Goal: Task Accomplishment & Management: Use online tool/utility

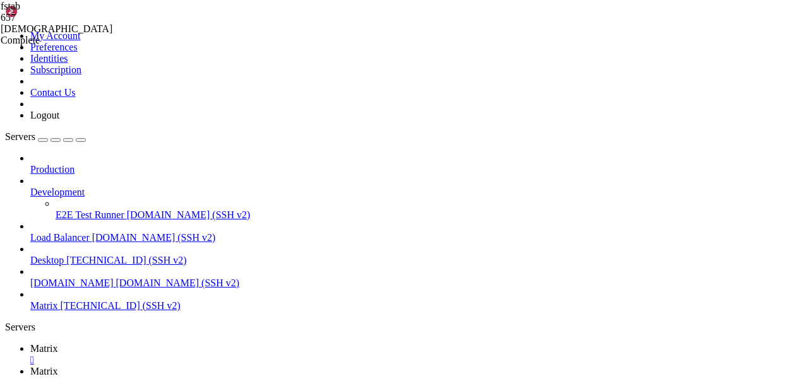
scroll to position [16744, 0]
click at [58, 343] on span "Matrix" at bounding box center [44, 348] width 28 height 11
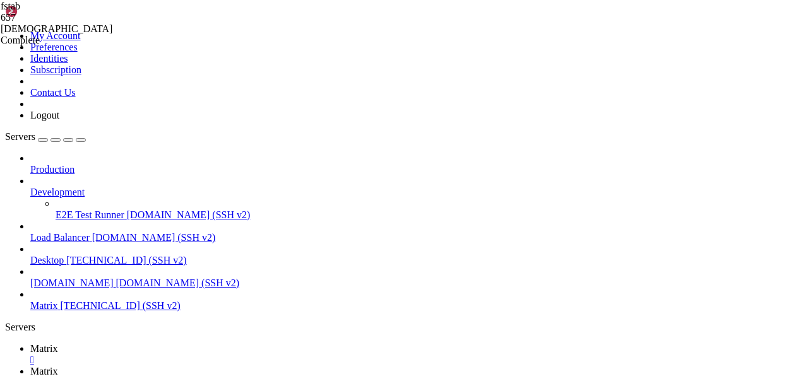
scroll to position [17352, 0]
drag, startPoint x: 96, startPoint y: 803, endPoint x: 196, endPoint y: 803, distance: 100.4
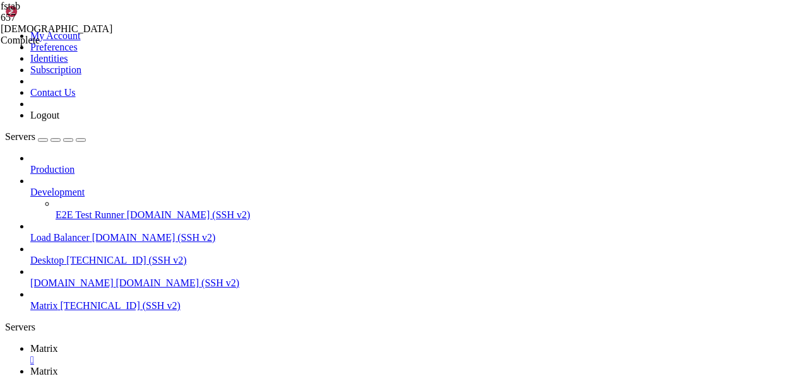
scroll to position [18093, 0]
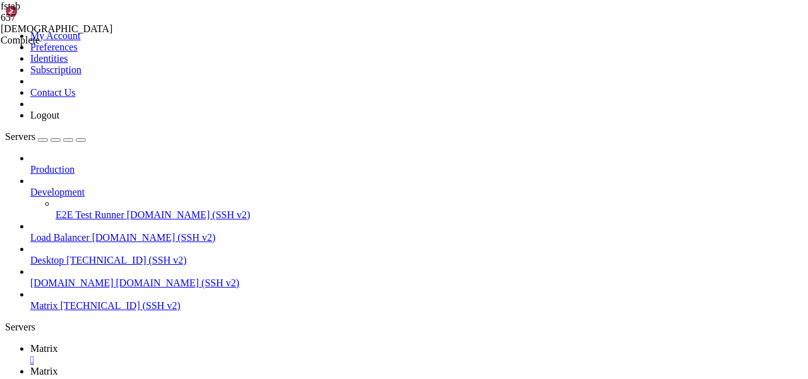
drag, startPoint x: 320, startPoint y: 816, endPoint x: 11, endPoint y: 816, distance: 308.7
copy x-row "/dev/mapper/ubuntu--vg-ubuntu--lv 15G 14G 50M 100% /"
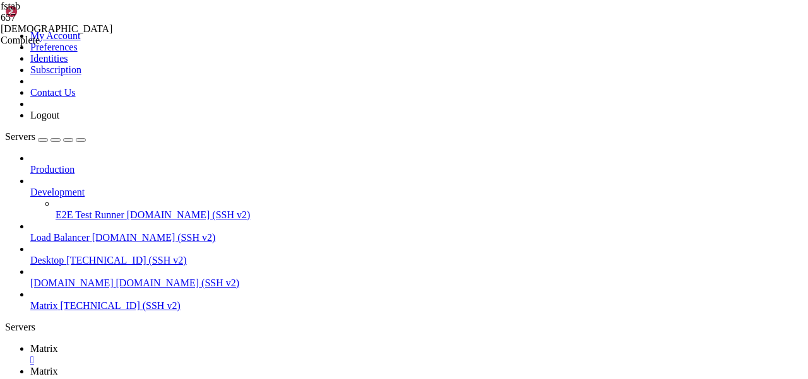
scroll to position [18983, 0]
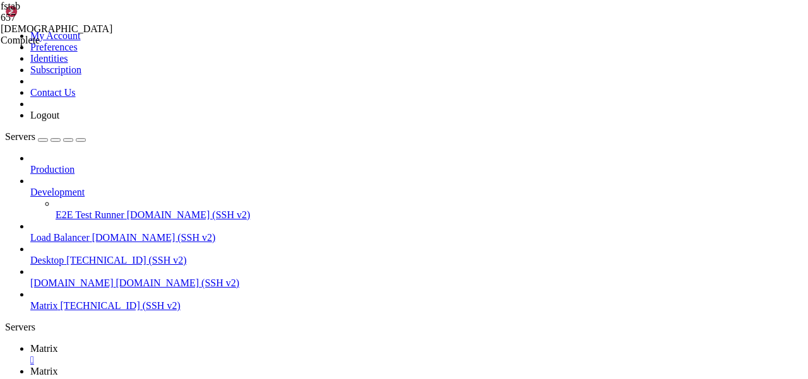
scroll to position [19262, 0]
drag, startPoint x: 10, startPoint y: 793, endPoint x: 413, endPoint y: 870, distance: 409.9
copy div "Filesystem Size Used Avail Use% Mounted on tmpfs 971M 1,2M 970M 1% /run /dev/ma…"
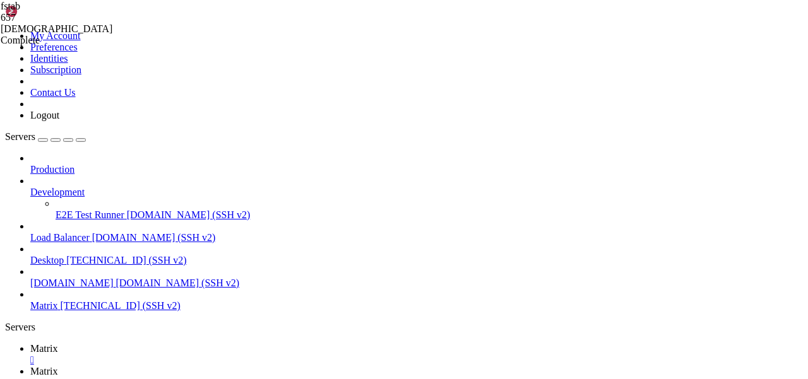
scroll to position [32151, 0]
click at [213, 355] on div "" at bounding box center [416, 360] width 773 height 11
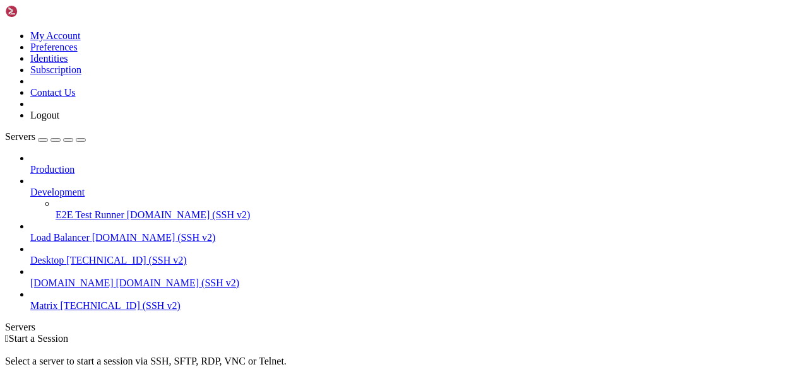
click at [64, 255] on span "Desktop" at bounding box center [46, 260] width 33 height 11
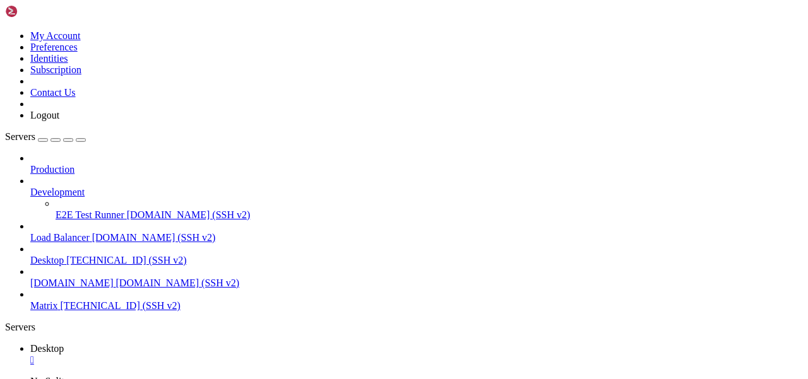
scroll to position [42, 0]
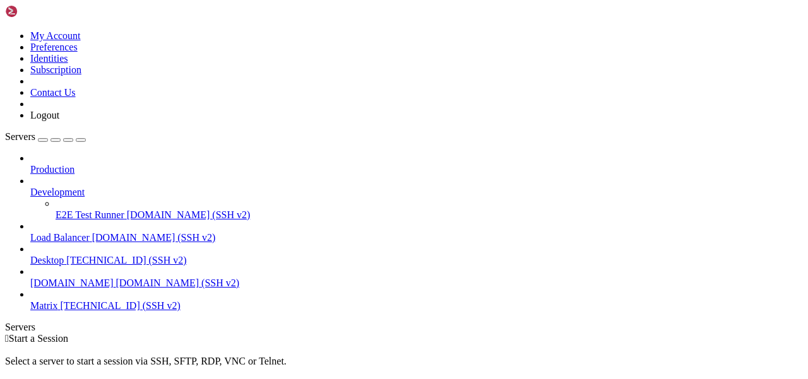
click at [58, 300] on span "Matrix" at bounding box center [44, 305] width 28 height 11
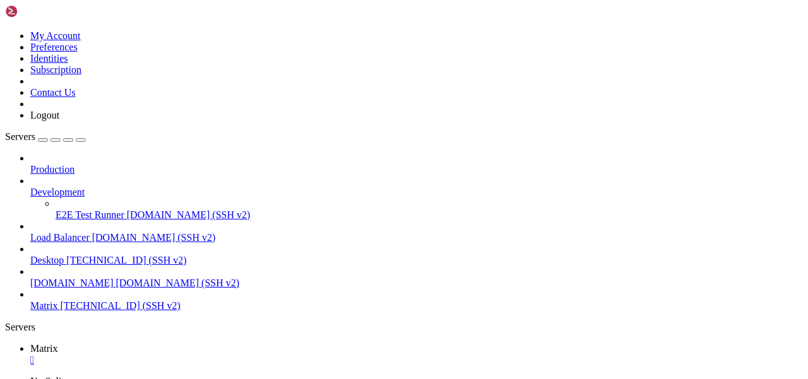
scroll to position [42, 0]
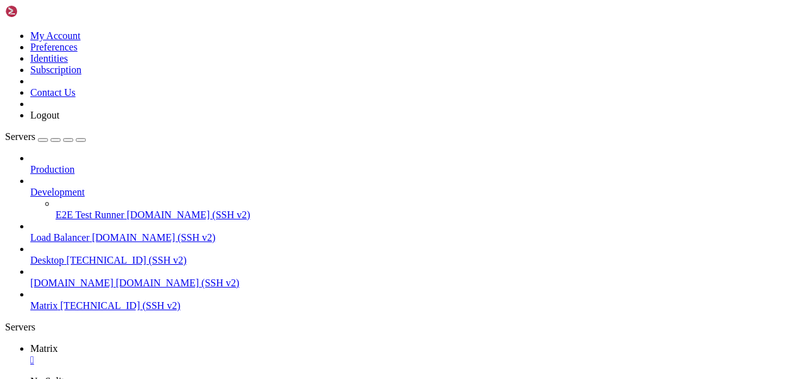
scroll to position [139, 0]
click at [216, 355] on div "" at bounding box center [416, 360] width 773 height 11
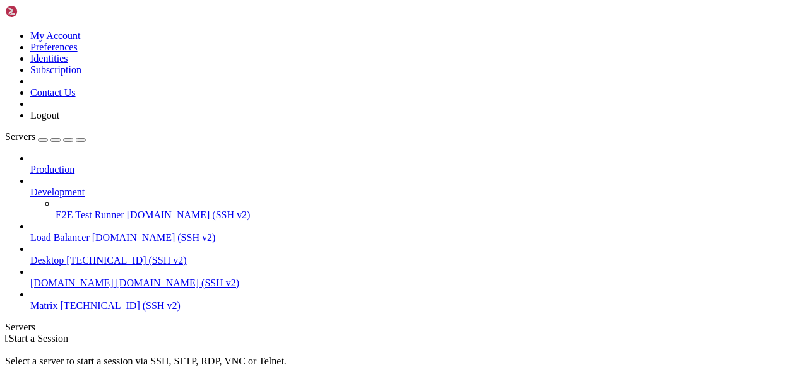
click at [83, 300] on link "Matrix [TECHNICAL_ID] (SSH v2)" at bounding box center [416, 305] width 773 height 11
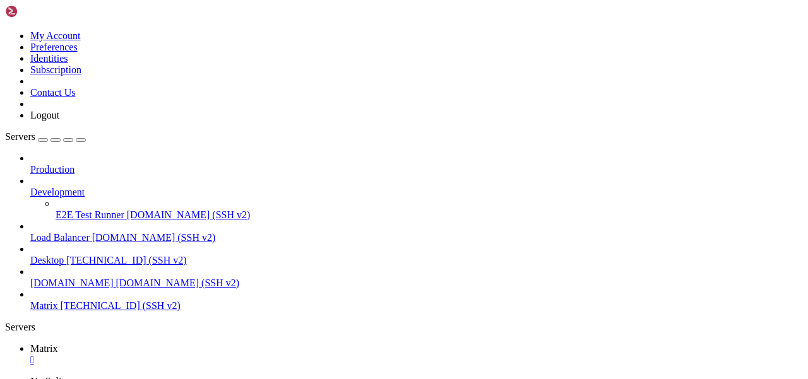
scroll to position [64, 0]
click at [215, 355] on div "" at bounding box center [416, 360] width 773 height 11
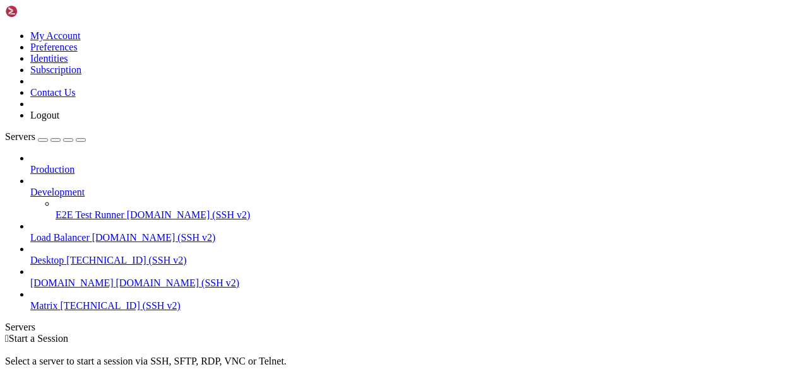
click at [70, 255] on link "Desktop [TECHNICAL_ID] (SSH v2)" at bounding box center [416, 260] width 773 height 11
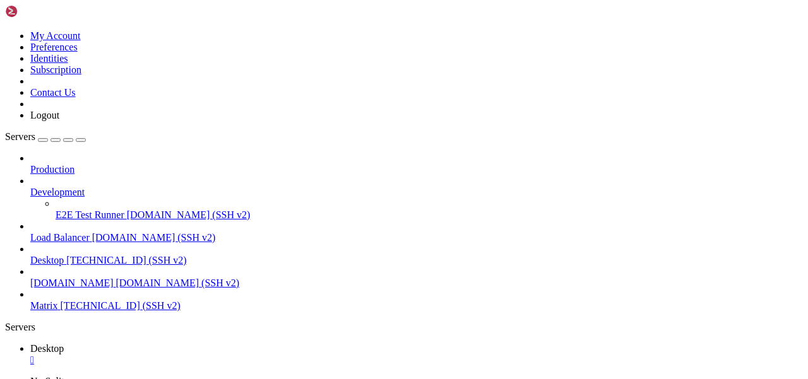
scroll to position [42, 0]
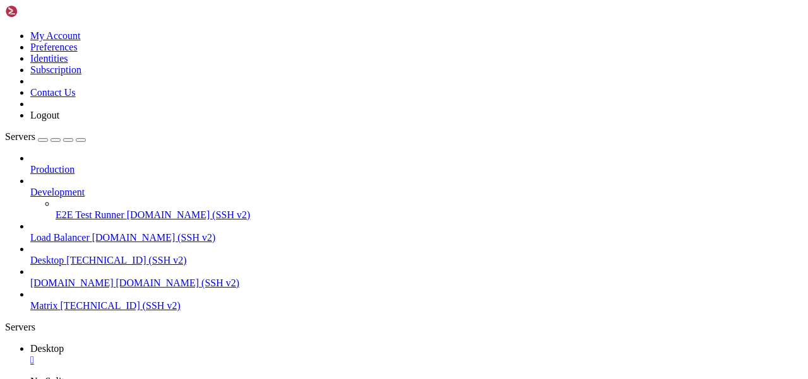
scroll to position [193, 0]
type input "/home/desktop/.vnc"
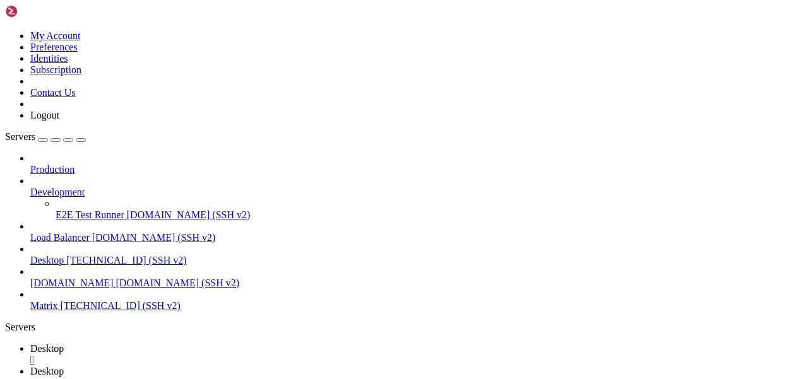
type textarea "/etc/X11/Xsession"
paste textarea
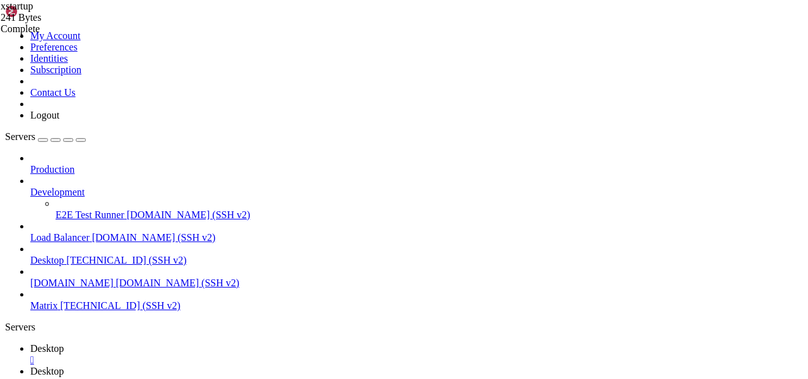
click at [64, 343] on span "Desktop" at bounding box center [46, 348] width 33 height 11
click at [64, 366] on span "Desktop" at bounding box center [46, 371] width 33 height 11
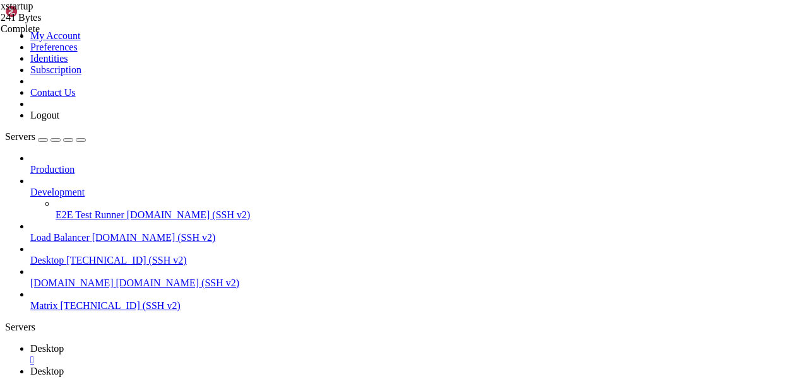
scroll to position [146, 0]
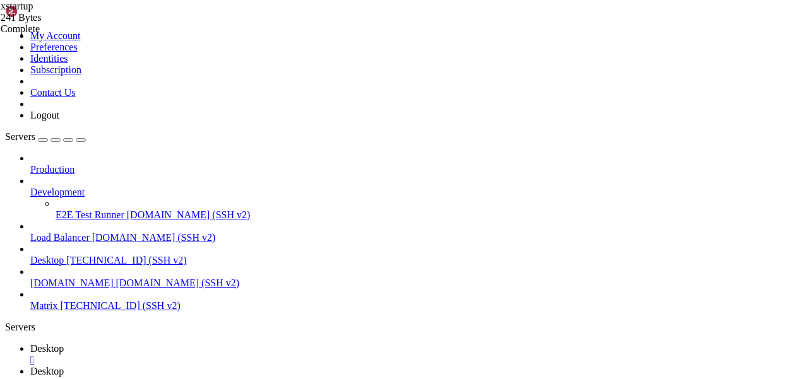
type input "/home/desktop"
click at [64, 343] on span "Desktop" at bounding box center [46, 348] width 33 height 11
drag, startPoint x: 110, startPoint y: 796, endPoint x: 248, endPoint y: 796, distance: 137.6
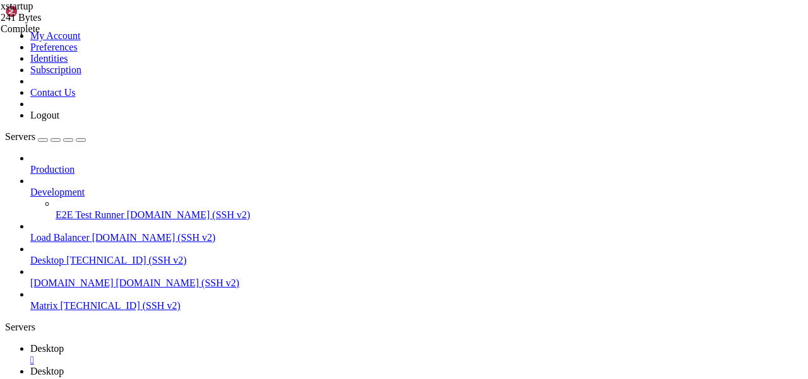
scroll to position [321, 0]
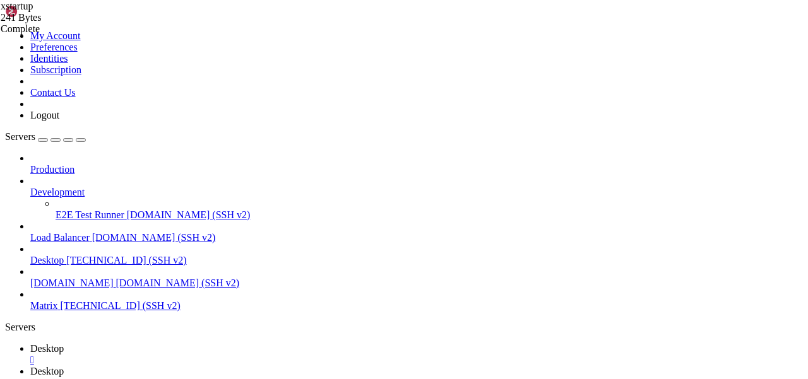
scroll to position [439, 0]
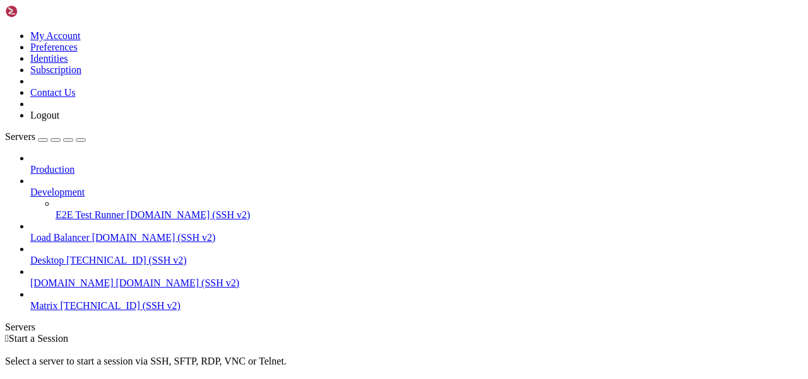
click at [61, 300] on span "[TECHNICAL_ID] (SSH v2)" at bounding box center [121, 305] width 120 height 11
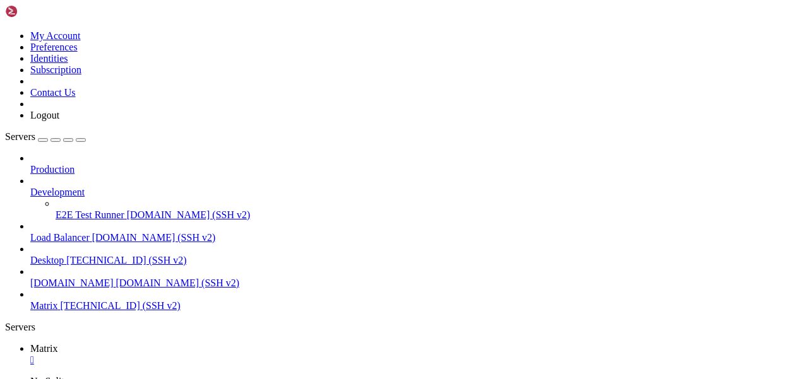
scroll to position [42, 0]
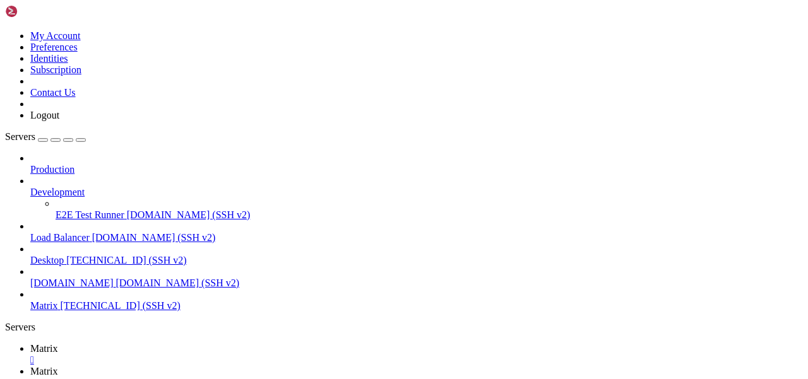
scroll to position [0, 0]
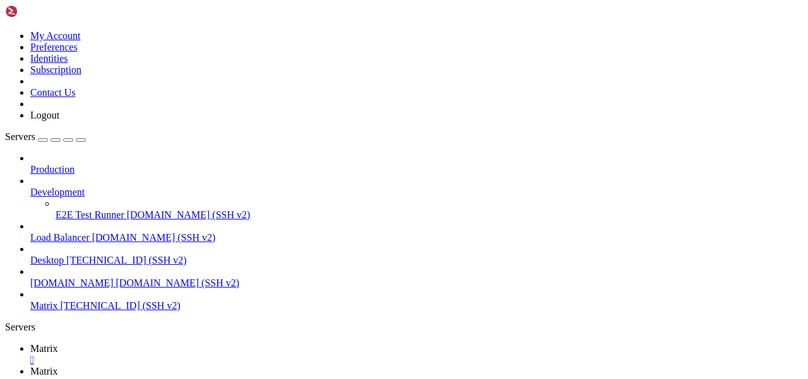
type input "/etc/apache2/sites-available"
drag, startPoint x: 403, startPoint y: 42, endPoint x: 157, endPoint y: 42, distance: 245.6
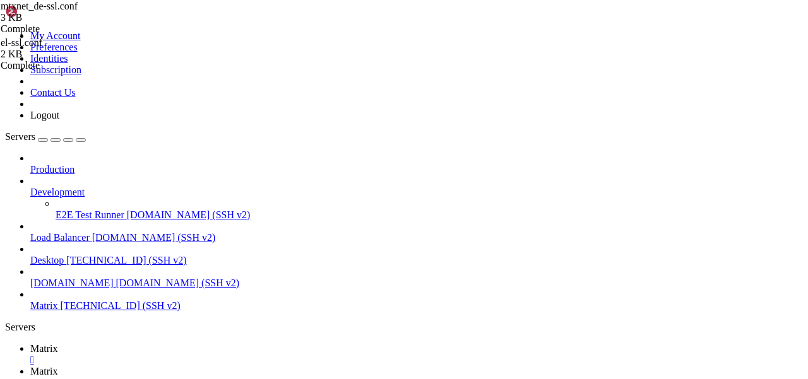
click at [58, 343] on span "Matrix" at bounding box center [44, 348] width 28 height 11
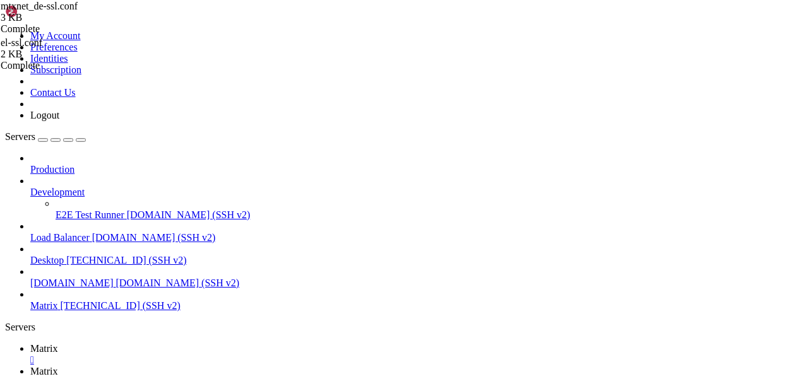
click at [260, 366] on link "Matrix " at bounding box center [416, 377] width 773 height 23
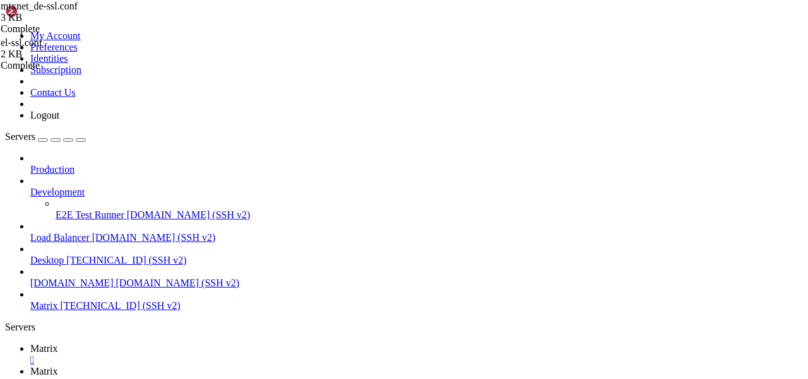
drag, startPoint x: 245, startPoint y: 64, endPoint x: 162, endPoint y: 64, distance: 82.7
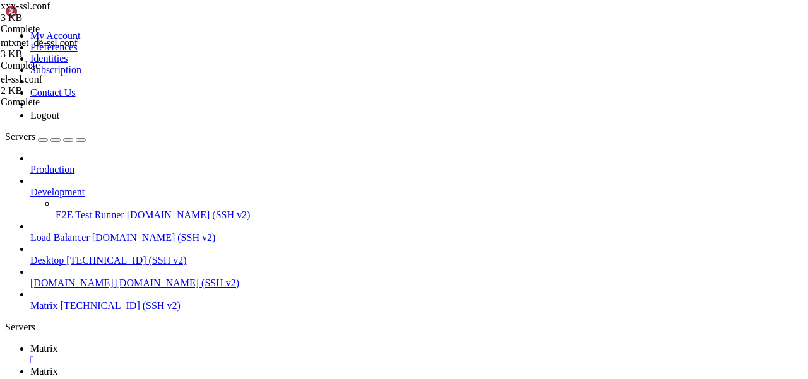
drag, startPoint x: 245, startPoint y: 253, endPoint x: 143, endPoint y: 200, distance: 114.3
type textarea "DocumentRoot /var/www/idx"
drag, startPoint x: 251, startPoint y: 304, endPoint x: 194, endPoint y: 209, distance: 110.4
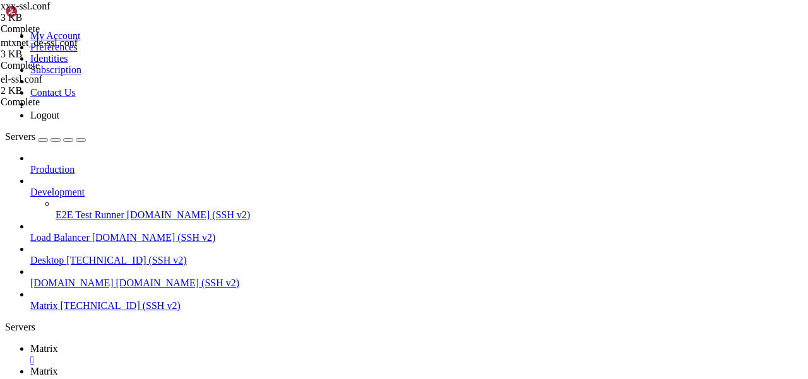
drag, startPoint x: 273, startPoint y: 155, endPoint x: 247, endPoint y: 155, distance: 25.9
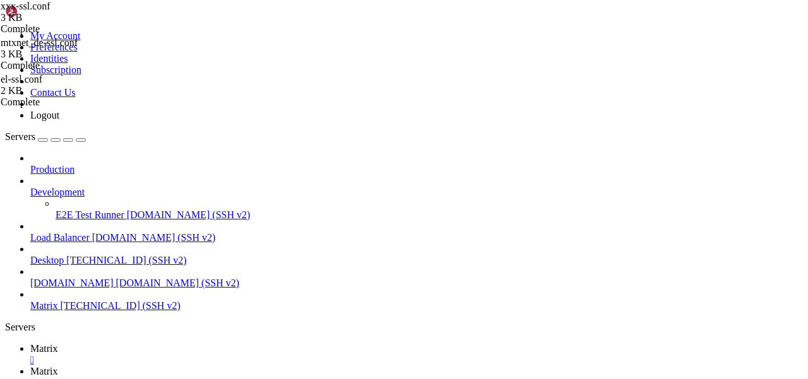
drag, startPoint x: 299, startPoint y: 167, endPoint x: 273, endPoint y: 165, distance: 25.3
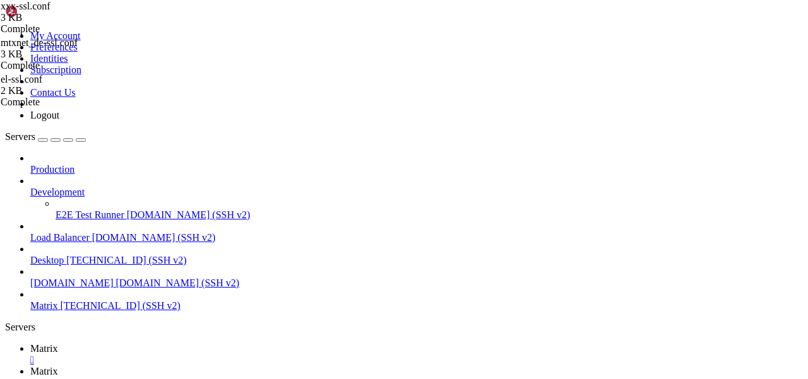
type textarea "ProxyPass / https://127.0.0.1:8008 nocanon"
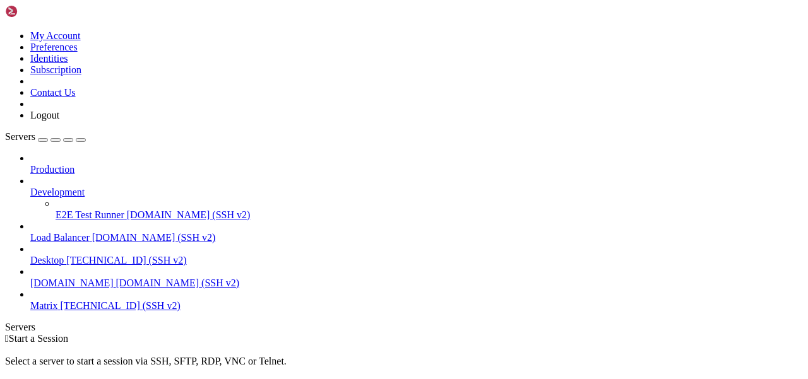
click at [58, 300] on span "Matrix" at bounding box center [44, 305] width 28 height 11
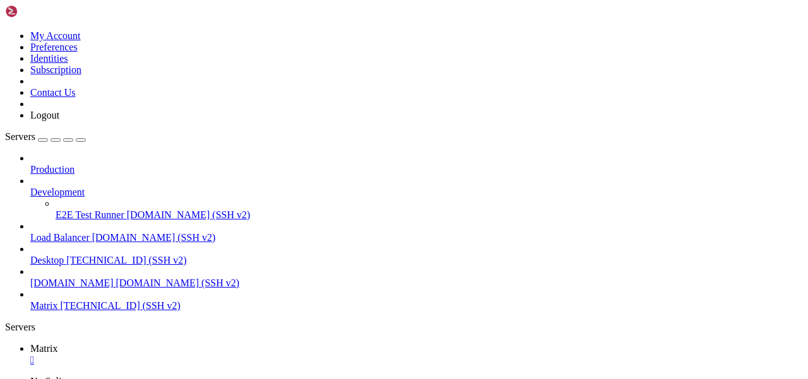
scroll to position [42, 0]
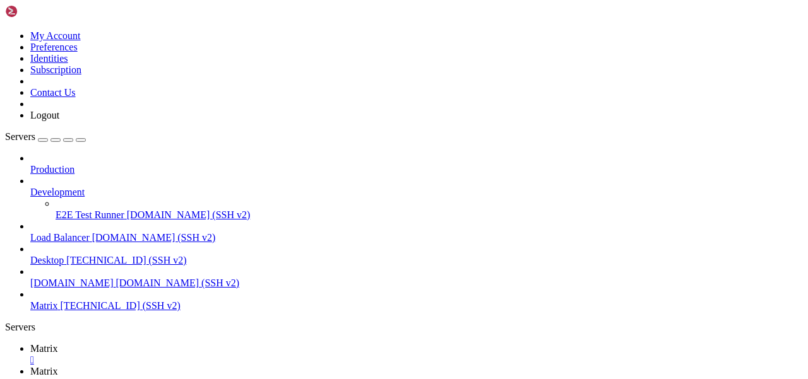
scroll to position [0, 0]
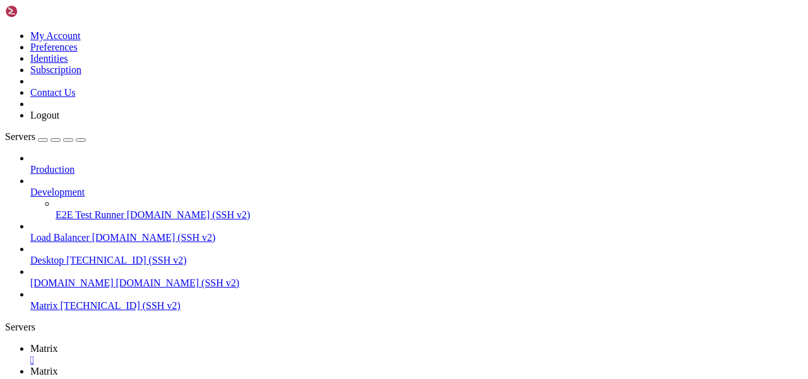
type input "/etc/apache2/sites-available"
drag, startPoint x: 246, startPoint y: 61, endPoint x: 168, endPoint y: 61, distance: 77.6
drag, startPoint x: 247, startPoint y: 254, endPoint x: 157, endPoint y: 201, distance: 104.7
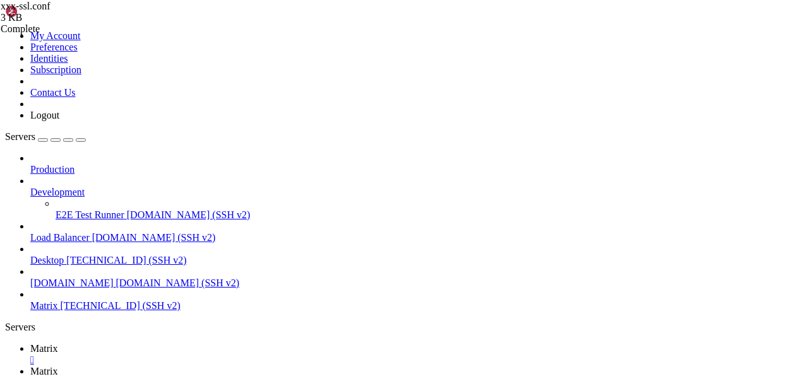
type textarea "DocumentRoot /var/www/idx"
type textarea "ServerName xxx.mtxnet.de"
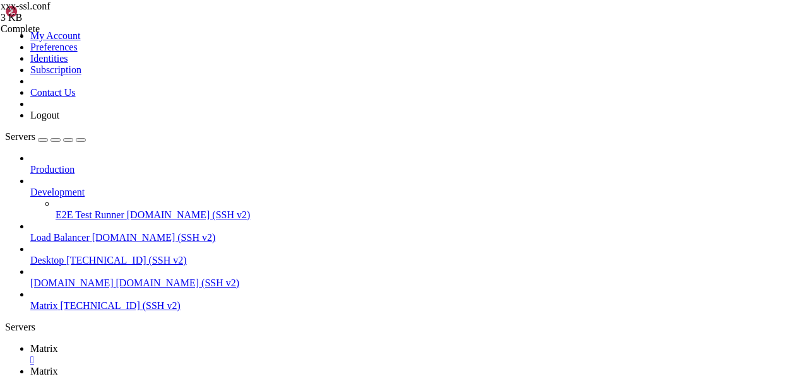
drag, startPoint x: 246, startPoint y: 302, endPoint x: 157, endPoint y: 197, distance: 138.4
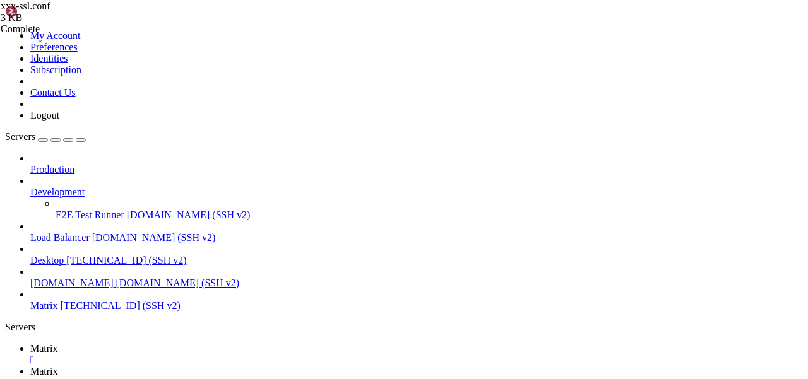
drag, startPoint x: 271, startPoint y: 183, endPoint x: 245, endPoint y: 183, distance: 25.9
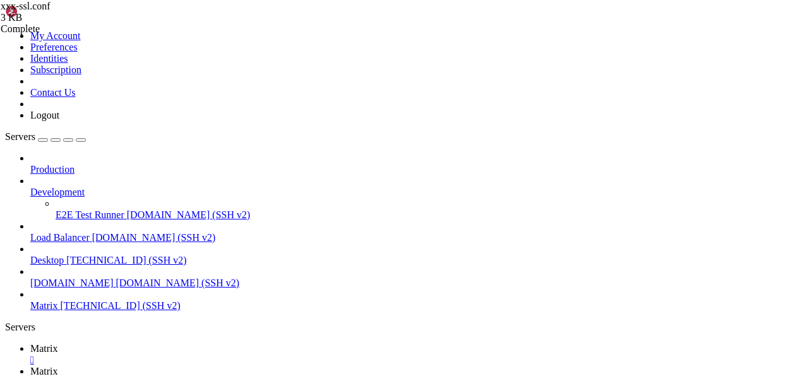
scroll to position [0, 11]
drag, startPoint x: 360, startPoint y: 182, endPoint x: 333, endPoint y: 182, distance: 27.1
drag, startPoint x: 300, startPoint y: 193, endPoint x: 273, endPoint y: 193, distance: 26.5
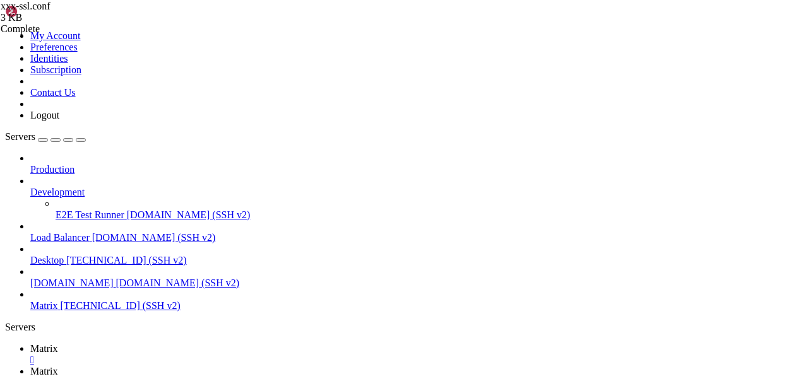
drag, startPoint x: 402, startPoint y: 192, endPoint x: 359, endPoint y: 192, distance: 43.6
drag, startPoint x: 475, startPoint y: 271, endPoint x: 163, endPoint y: 197, distance: 320.5
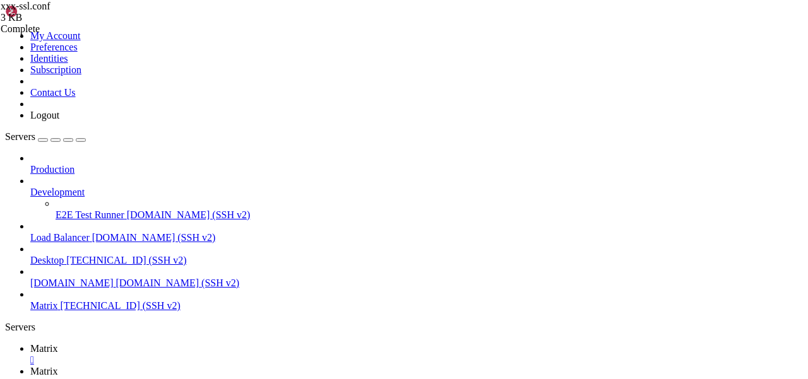
type textarea "ProxyPass /_synapse/client http://127.0.0.1:8008/_synapse/client nocanon ProxyP…"
drag, startPoint x: 189, startPoint y: 242, endPoint x: 409, endPoint y: 338, distance: 239.5
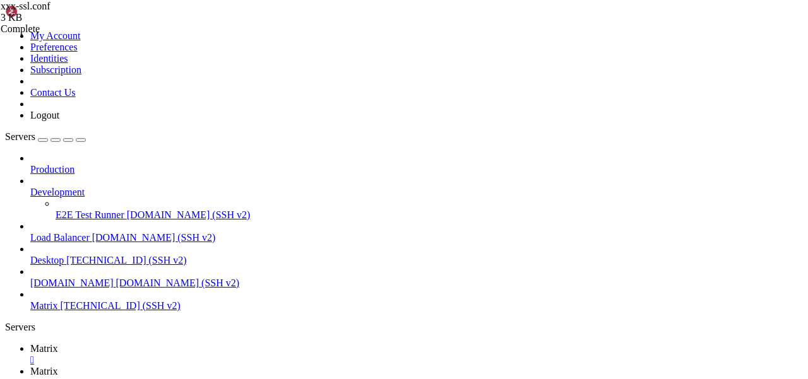
type textarea "ProxyPassReverse /_synapse/admin http://127.0.0.1:8008/_synapse/admin </Virtual…"
click at [194, 343] on link "Matrix " at bounding box center [416, 354] width 773 height 23
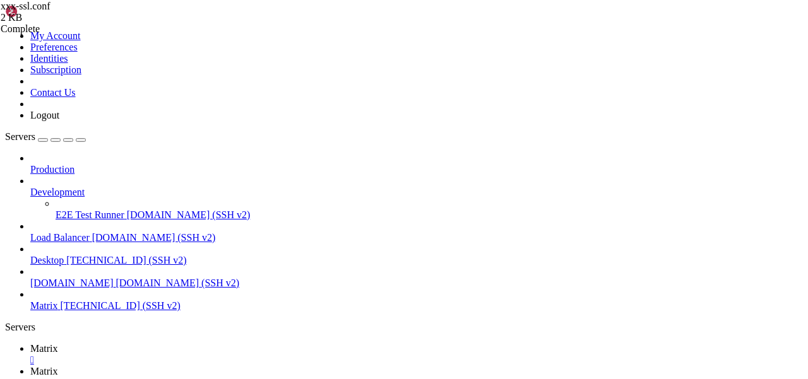
drag, startPoint x: 23, startPoint y: 867, endPoint x: 160, endPoint y: 867, distance: 137.0
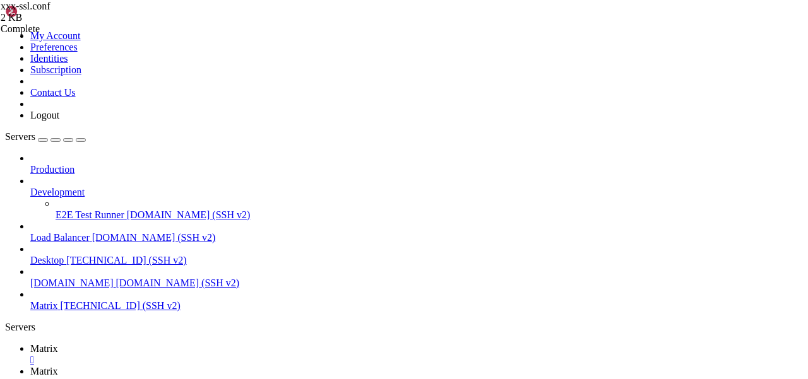
click at [58, 366] on span "Matrix" at bounding box center [44, 371] width 28 height 11
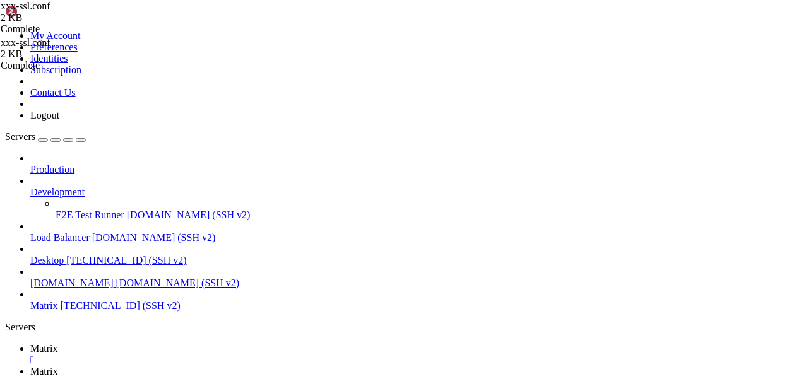
type textarea "ProxyPassReverse / https://127.0.0.1:8006/"
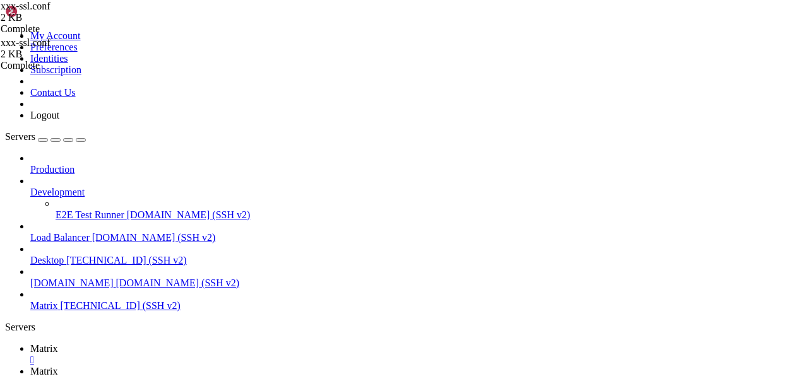
click at [178, 343] on link "Matrix " at bounding box center [416, 354] width 773 height 23
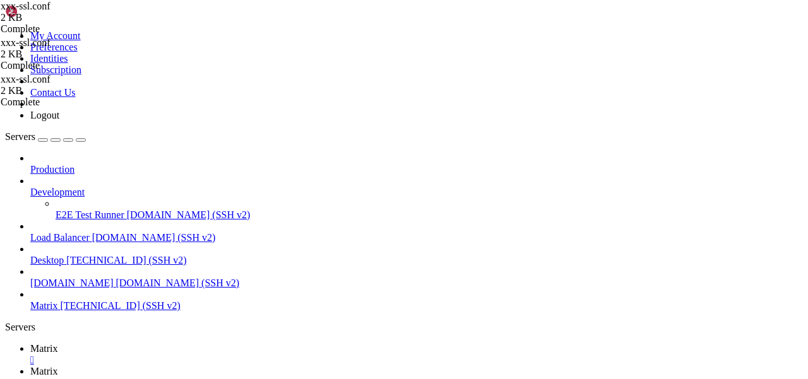
scroll to position [139, 0]
click at [58, 366] on span "Matrix" at bounding box center [44, 371] width 28 height 11
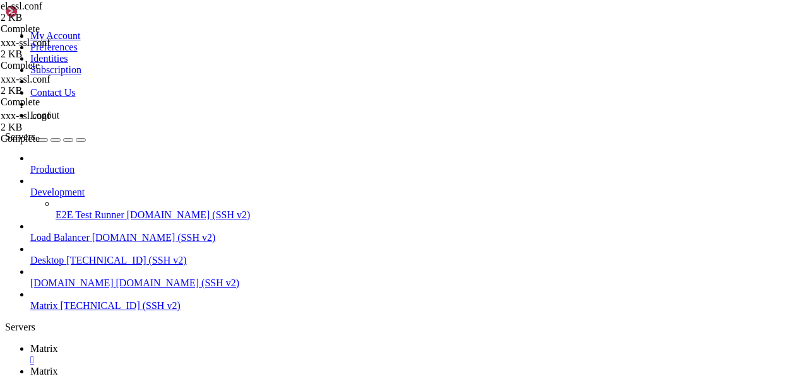
click at [180, 343] on link "Matrix " at bounding box center [416, 354] width 773 height 23
click at [287, 377] on div "" at bounding box center [416, 382] width 773 height 11
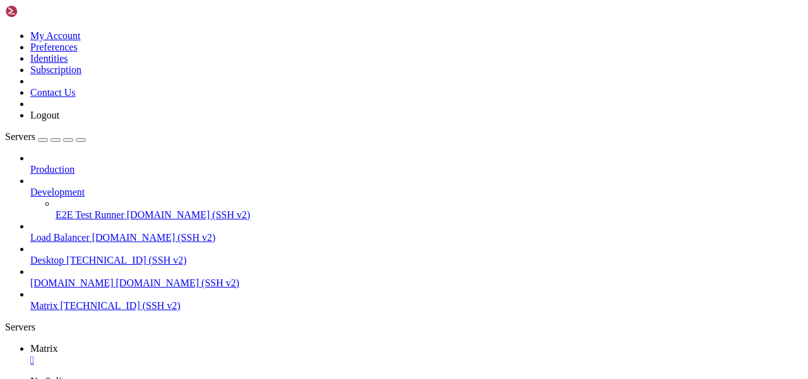
click at [211, 355] on div "" at bounding box center [416, 360] width 773 height 11
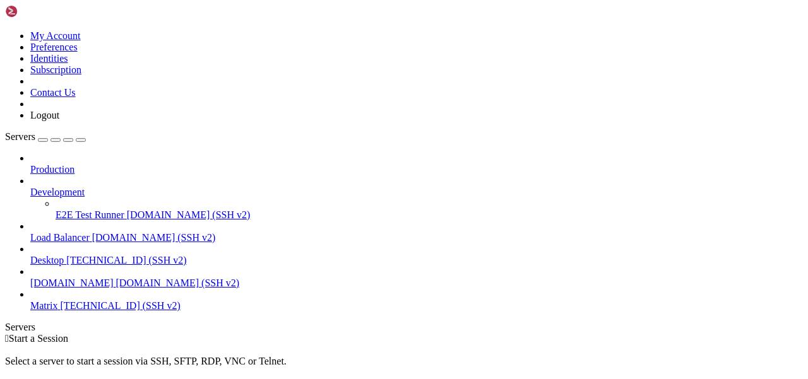
click at [86, 255] on span "[TECHNICAL_ID] (SSH v2)" at bounding box center [126, 260] width 120 height 11
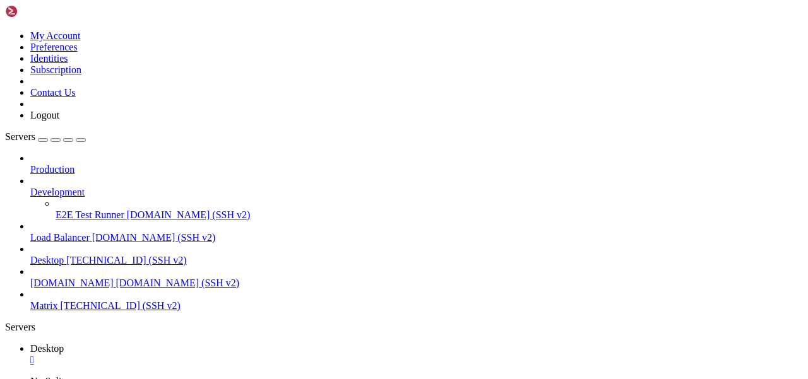
scroll to position [139, 0]
click at [223, 355] on div "" at bounding box center [416, 360] width 773 height 11
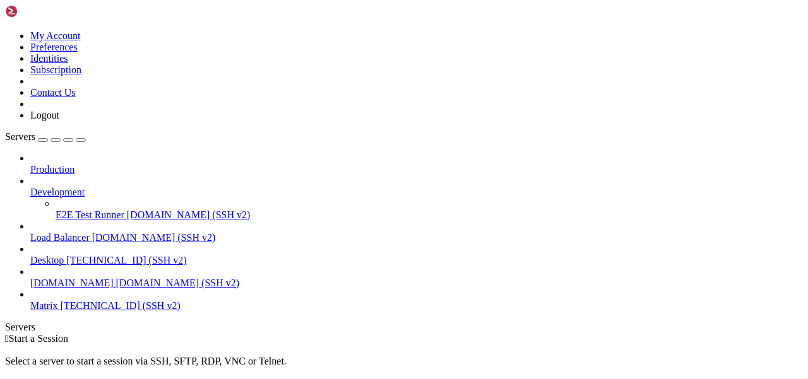
click at [58, 300] on span "Matrix" at bounding box center [44, 305] width 28 height 11
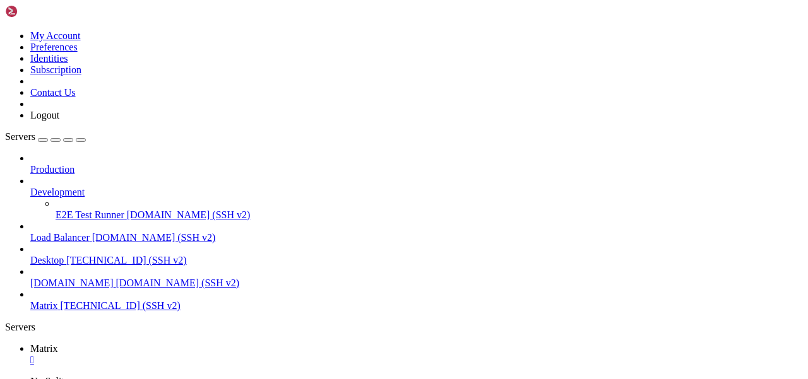
scroll to position [42, 0]
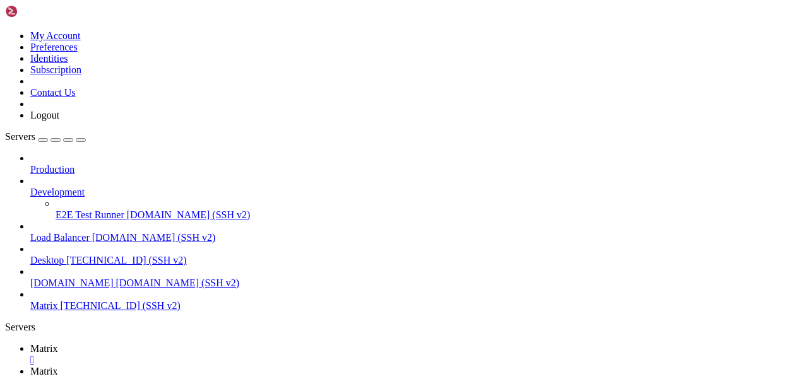
type input "/etc/apache2/sites-available"
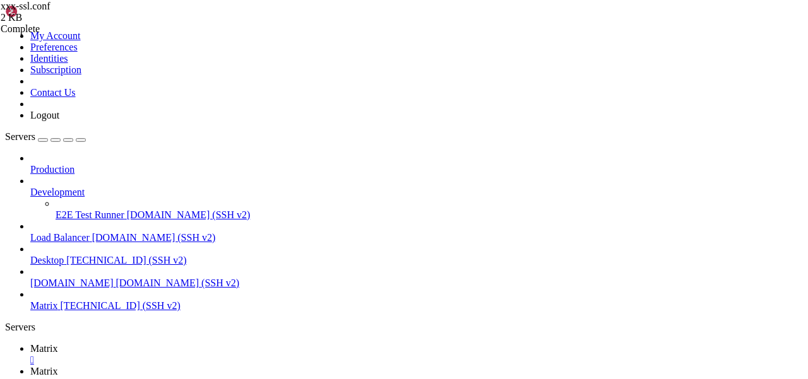
scroll to position [0, 9]
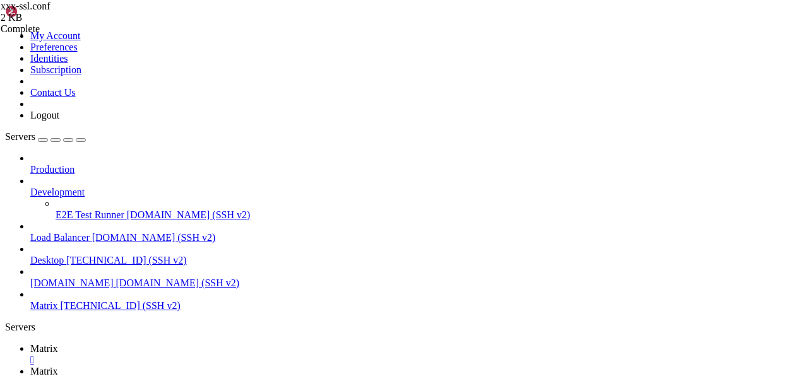
type textarea "ProxyPassReverse / https://192.168.0.100:8006/"
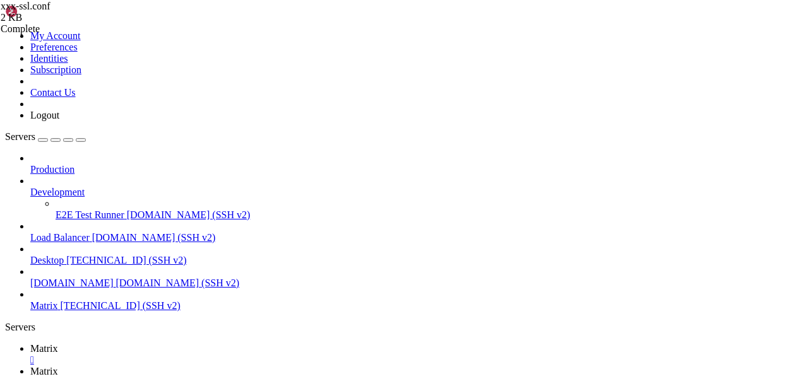
click at [201, 343] on link "Matrix " at bounding box center [416, 354] width 773 height 23
click at [58, 366] on span "Matrix" at bounding box center [44, 371] width 28 height 11
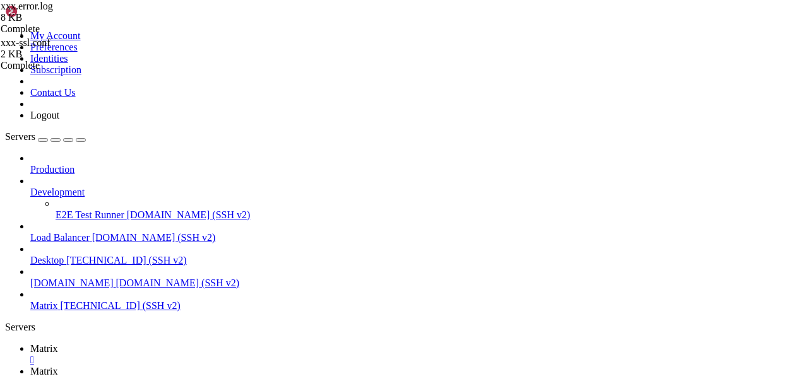
scroll to position [0, 0]
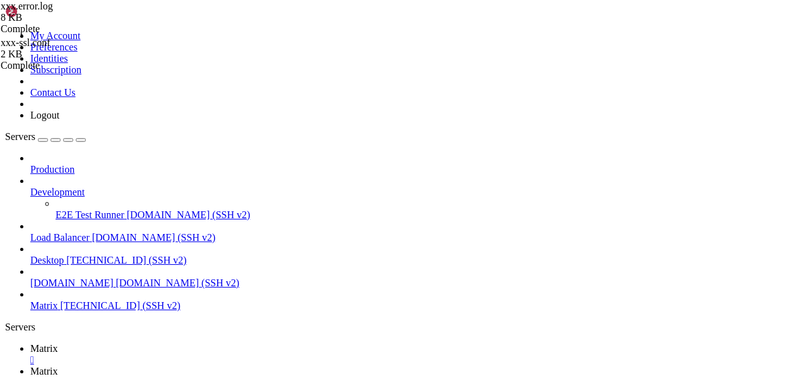
type input "/etc/apache2/sites-available"
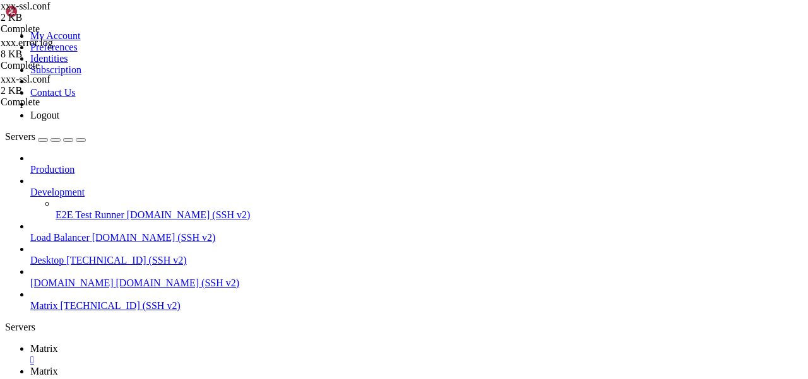
type textarea "ProxyPassReverse / http://192.168.0.100:8006/"
click at [30, 343] on icon at bounding box center [30, 348] width 0 height 11
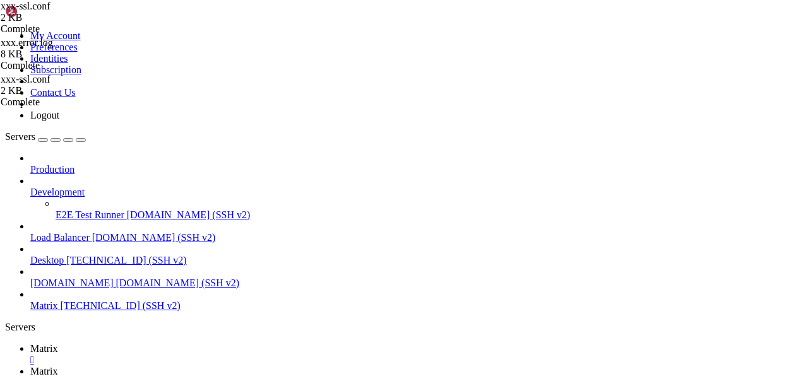
click at [58, 366] on span "Matrix" at bounding box center [44, 371] width 28 height 11
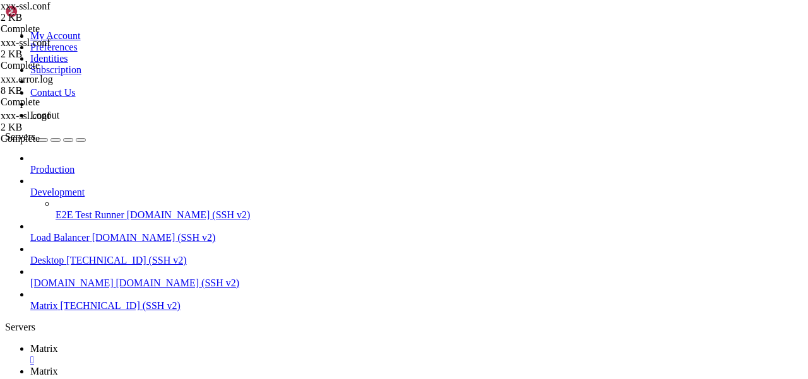
type input "/var/log/apache2"
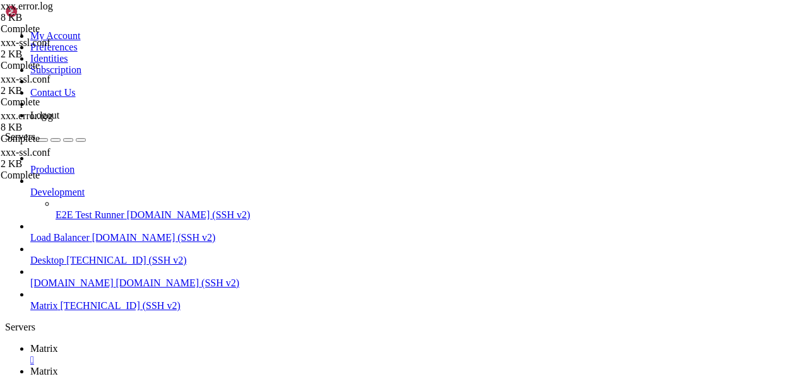
scroll to position [107, 0]
drag, startPoint x: 446, startPoint y: 340, endPoint x: 646, endPoint y: 340, distance: 199.5
type textarea "[Mon Aug 25 21:33:22.388510 2025] [proxy:error] [pid 5341] AH00961: https: fail…"
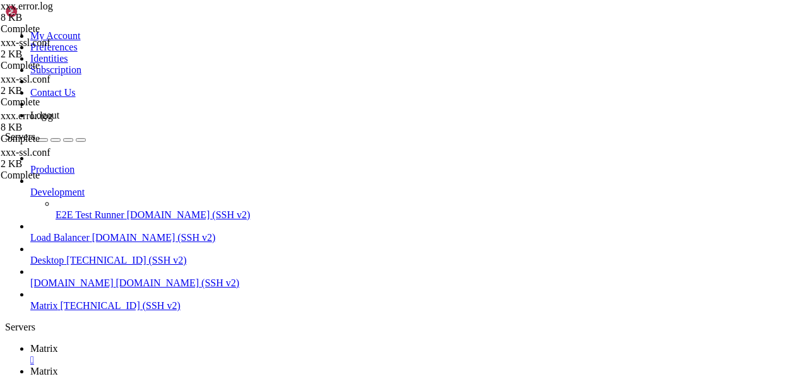
type input "/etc/apache2/sites-available"
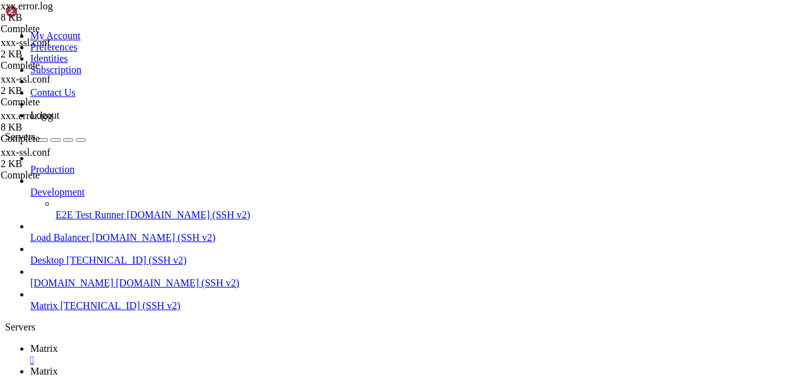
type textarea "RequestHeader set "X-Forwarded-Proto" expr=%{REQUEST_SCHEME}"
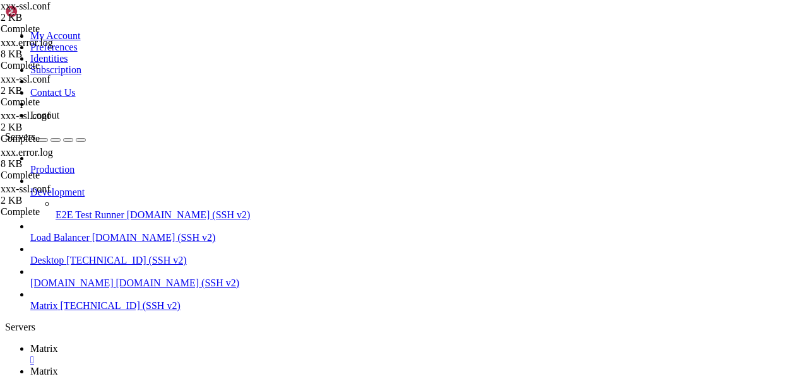
scroll to position [0, 0]
type textarea "SSLProxyEngine on"
click at [58, 343] on span "Matrix" at bounding box center [44, 348] width 28 height 11
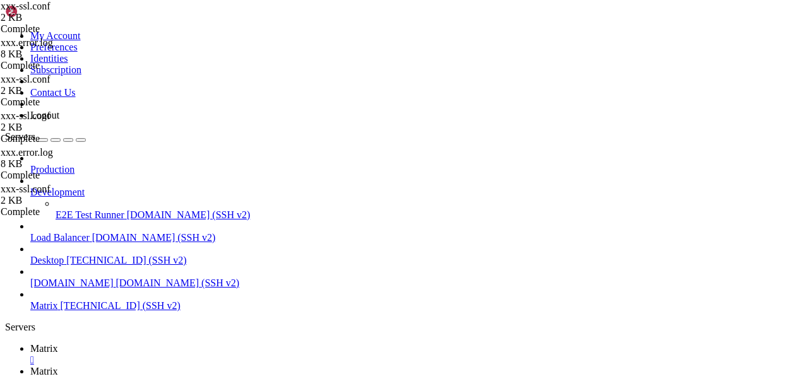
scroll to position [117, 0]
click at [30, 366] on icon at bounding box center [30, 371] width 0 height 11
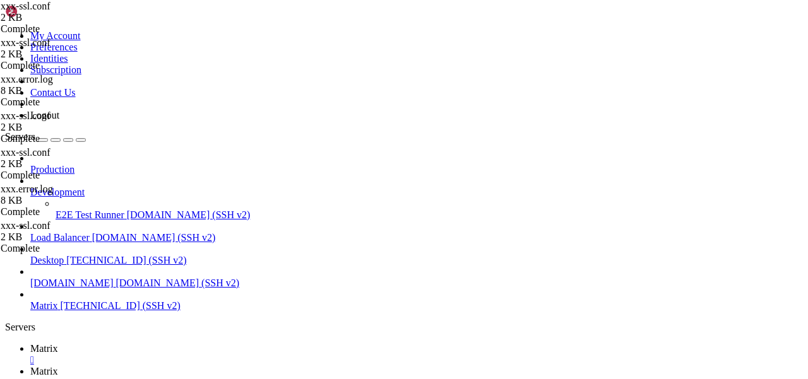
scroll to position [0, 6]
type textarea "ProxyPassReverse / https://192.168.0.100:8006/"
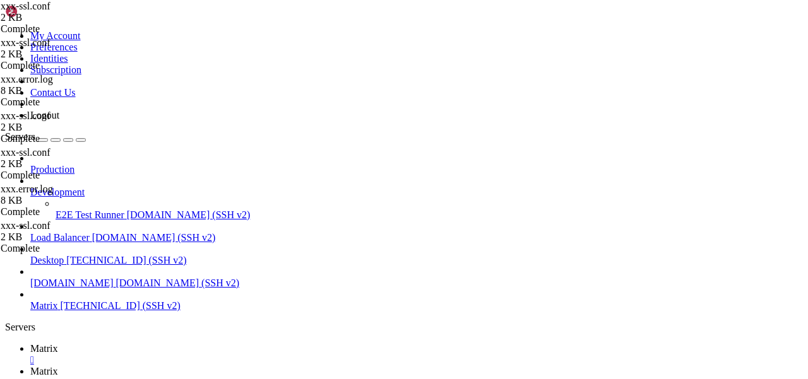
click at [30, 343] on icon at bounding box center [30, 348] width 0 height 11
click at [243, 366] on link "Matrix " at bounding box center [416, 377] width 773 height 23
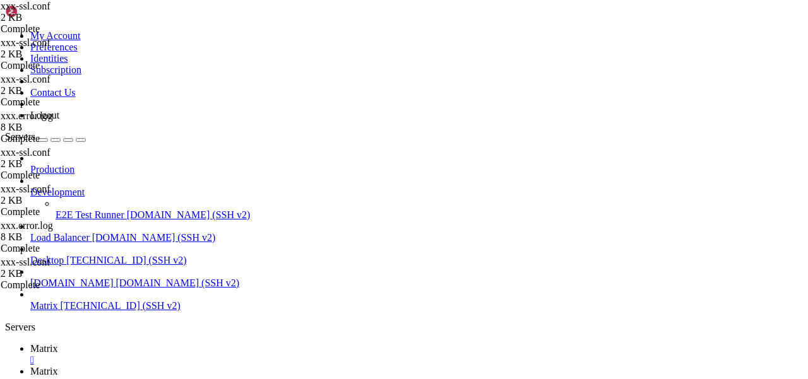
type textarea "SSLProxyEngine on"
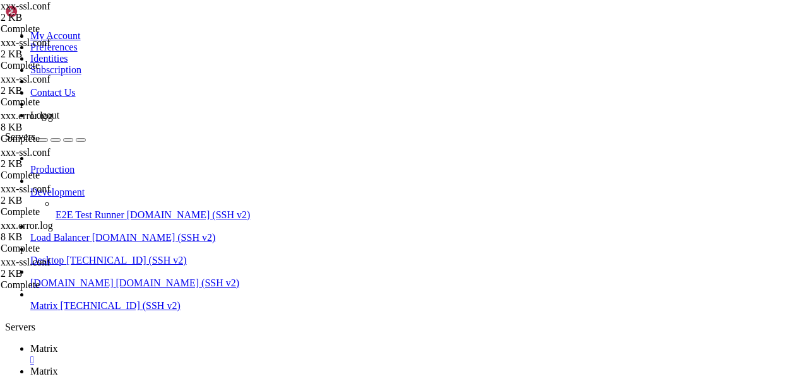
type textarea "SSLProxyCheckPeerExpire off"
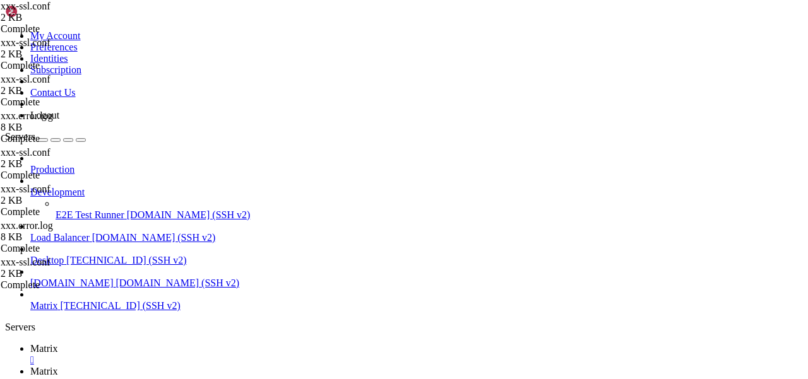
click at [58, 343] on span "Matrix" at bounding box center [44, 348] width 28 height 11
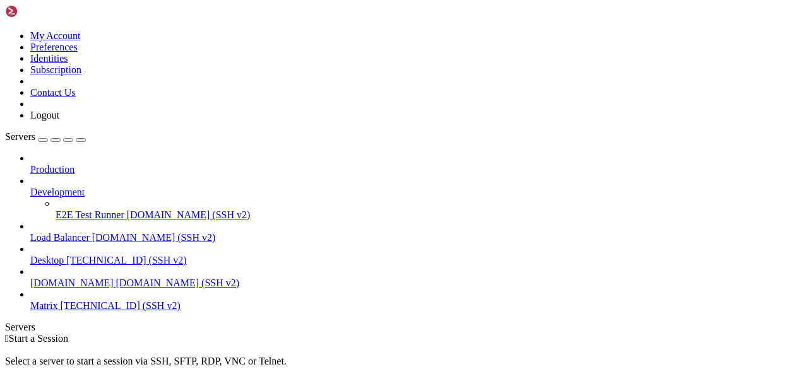
click at [58, 300] on span "Matrix" at bounding box center [44, 305] width 28 height 11
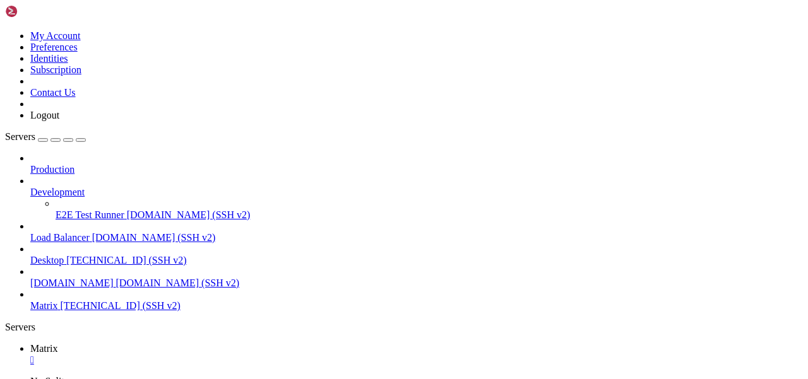
scroll to position [64, 0]
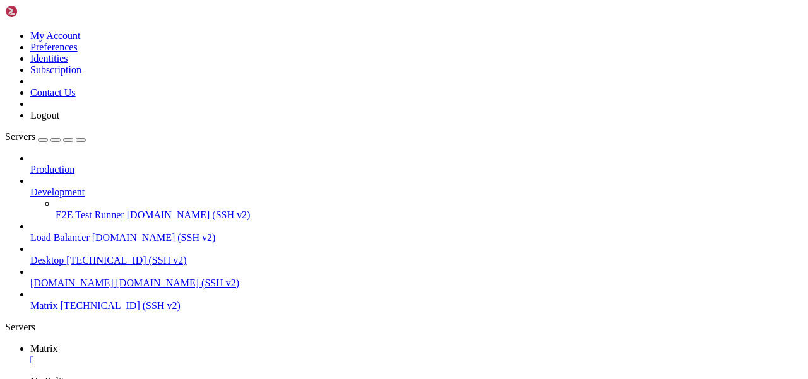
scroll to position [117, 0]
